Goal: Information Seeking & Learning: Learn about a topic

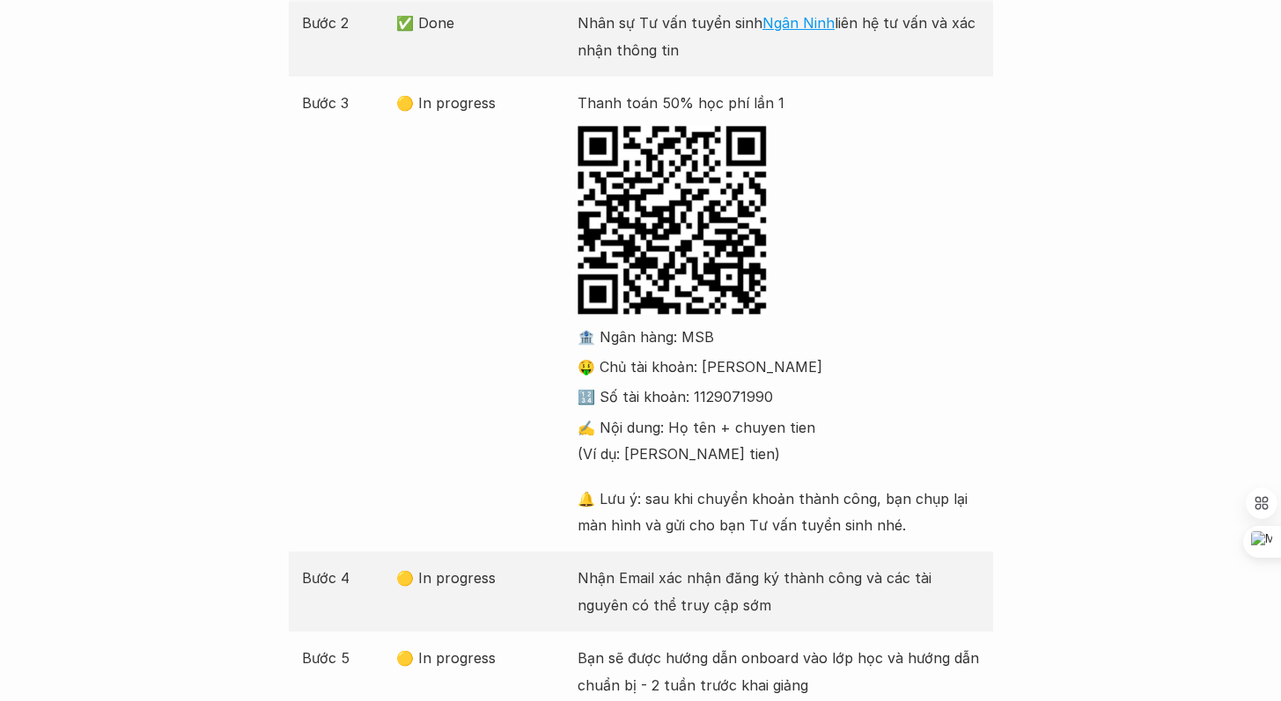
scroll to position [444, 0]
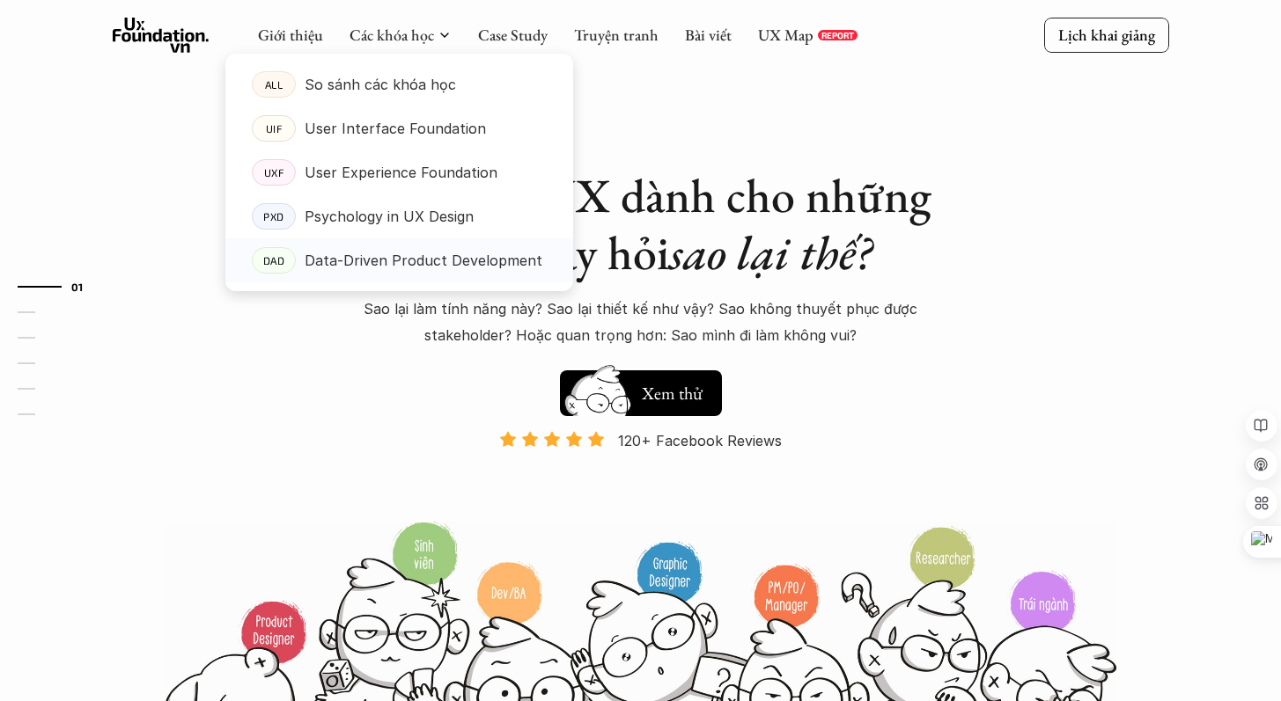
drag, startPoint x: 409, startPoint y: 259, endPoint x: 471, endPoint y: 274, distance: 63.4
click at [409, 259] on p "Data-Driven Product Development" at bounding box center [424, 260] width 238 height 26
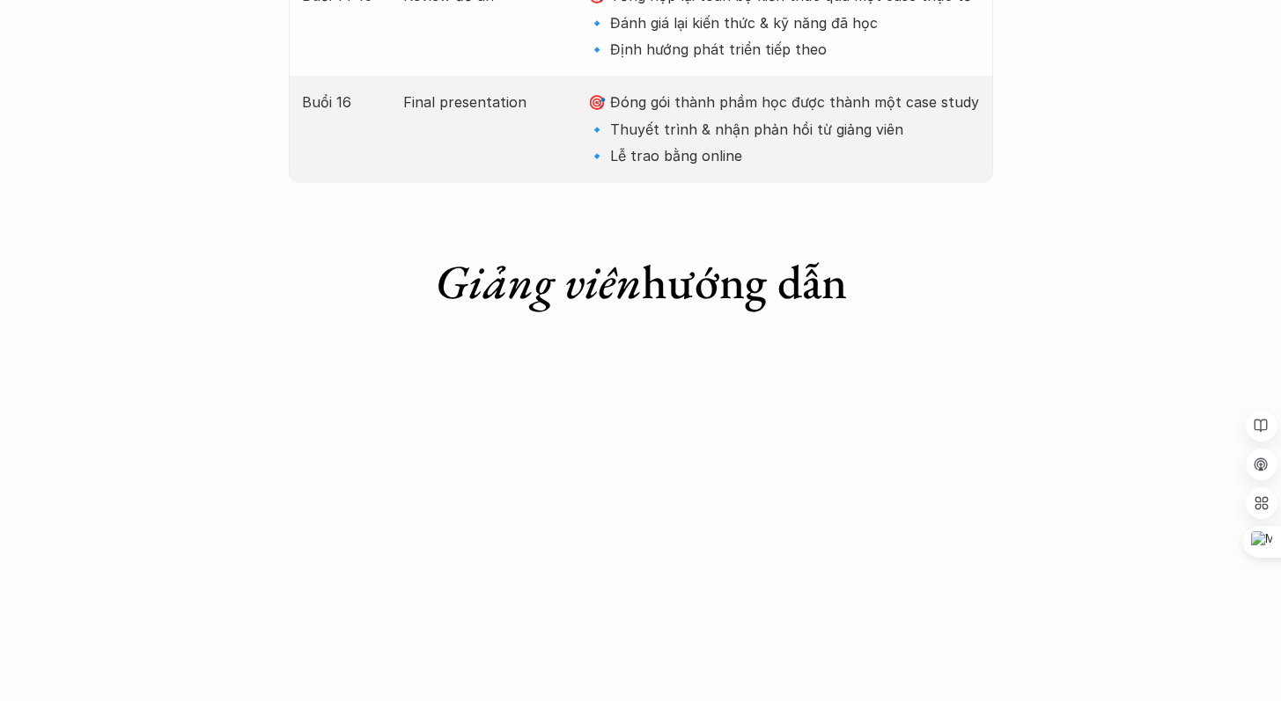
scroll to position [7104, 0]
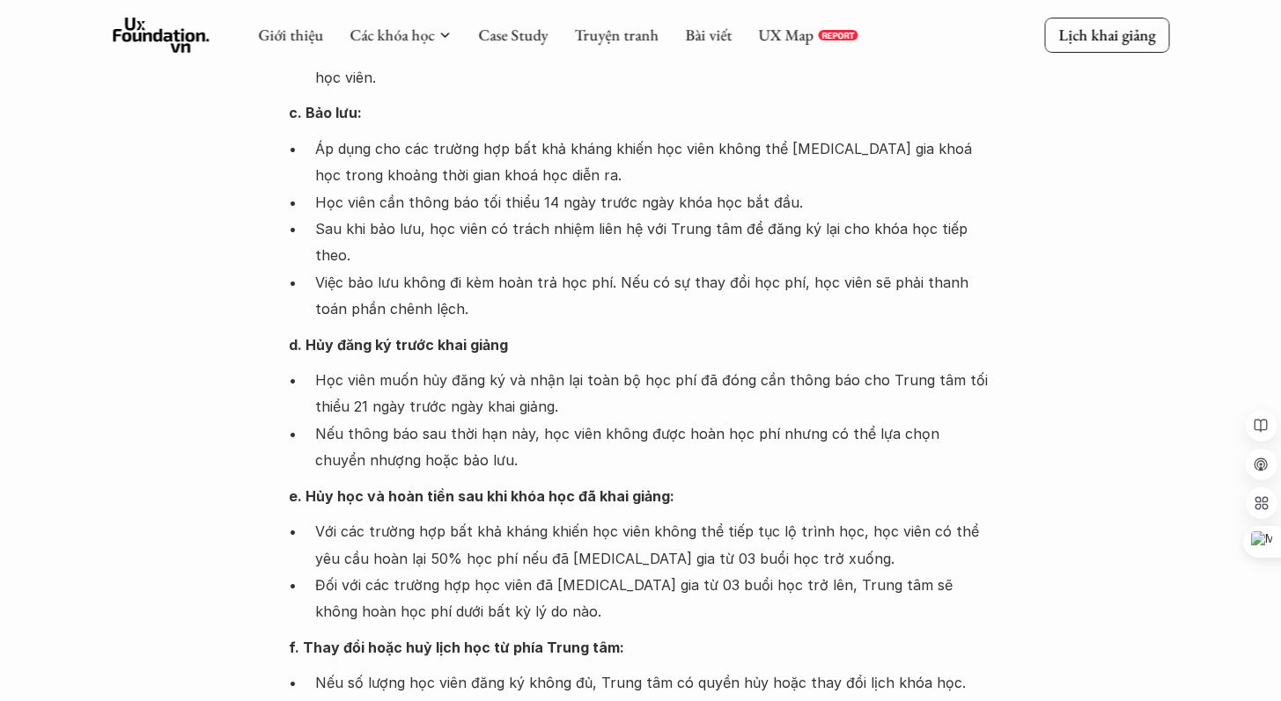
scroll to position [1506, 0]
